Goal: Task Accomplishment & Management: Use online tool/utility

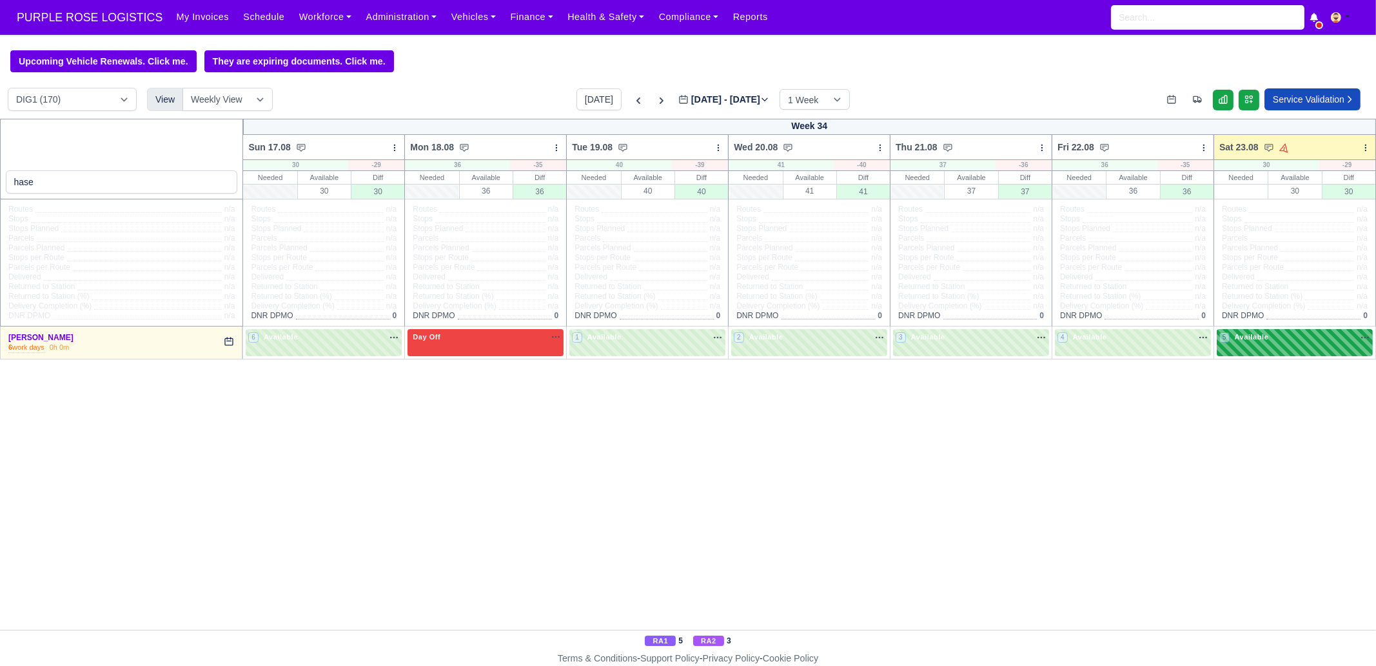
type input "hase"
click at [1243, 345] on div "5 Available na" at bounding box center [1295, 339] width 151 height 14
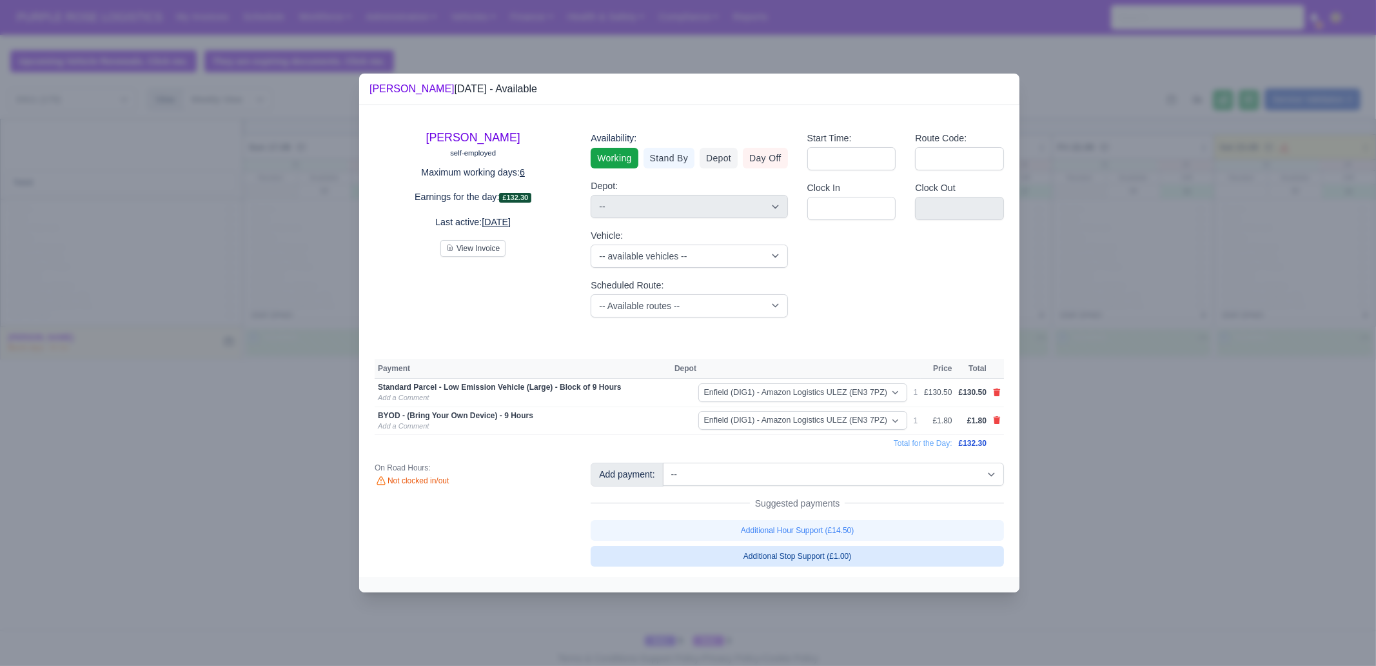
drag, startPoint x: 860, startPoint y: 555, endPoint x: 864, endPoint y: 546, distance: 9.8
click at [860, 555] on link "Additional Stop Support (£1.00)" at bounding box center [797, 556] width 413 height 21
select select "1"
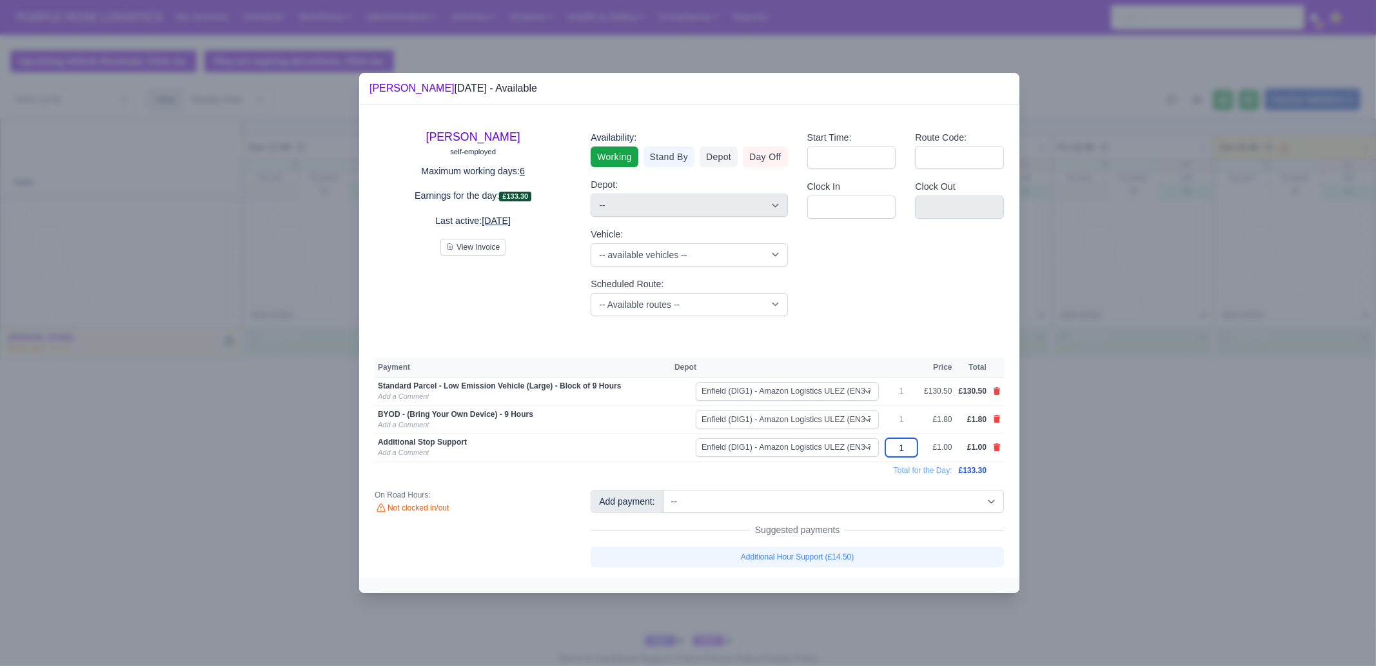
click at [910, 448] on input "1" at bounding box center [902, 447] width 32 height 19
type input "10"
click at [755, 486] on div "[PERSON_NAME] self-employed Maximum working days: 6 Earnings for the day: £142.…" at bounding box center [689, 340] width 660 height 473
